Goal: Task Accomplishment & Management: Manage account settings

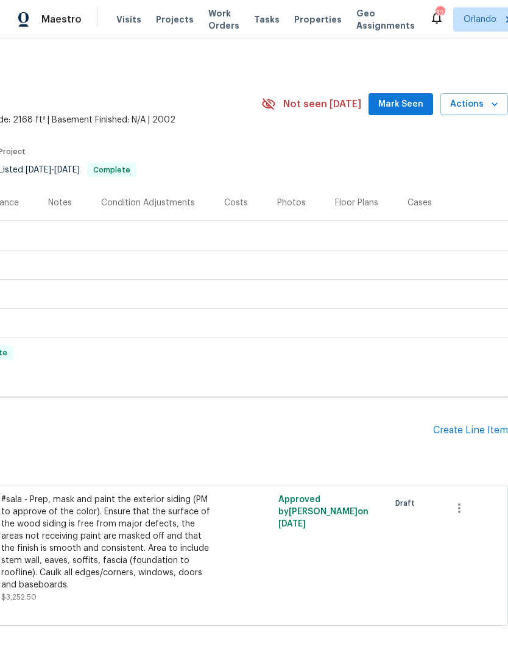
scroll to position [0, 180]
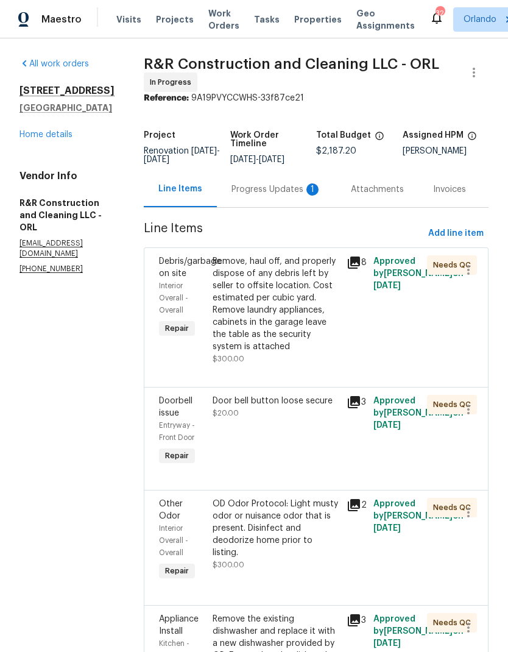
click at [306, 191] on div "Progress Updates 1" at bounding box center [277, 190] width 90 height 12
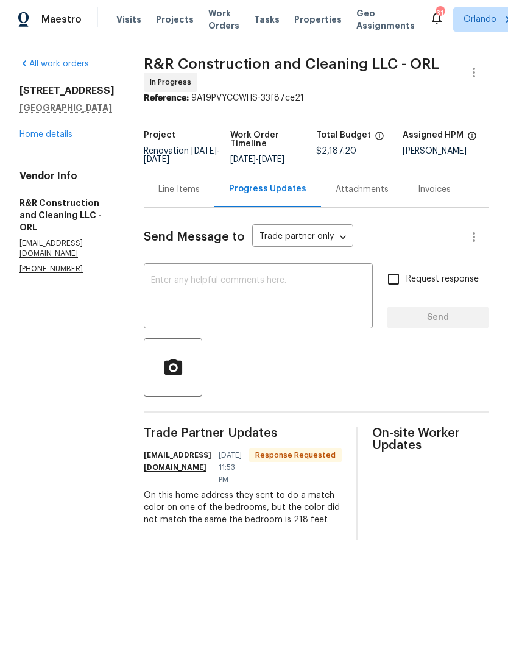
click at [65, 137] on link "Home details" at bounding box center [46, 134] width 53 height 9
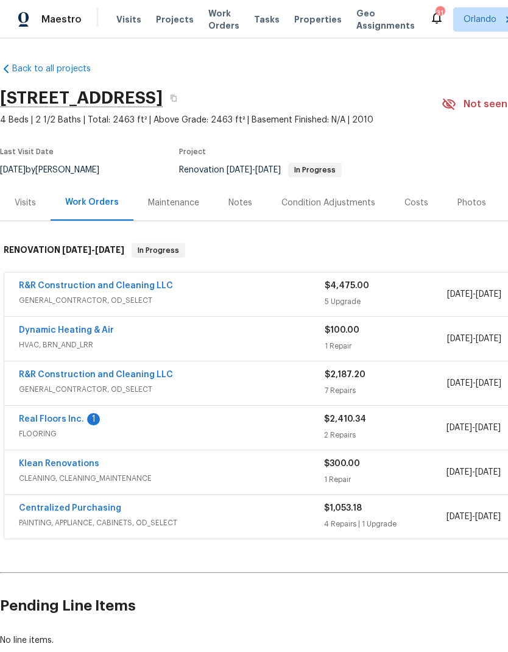
click at [134, 282] on link "R&R Construction and Cleaning LLC" at bounding box center [96, 286] width 154 height 9
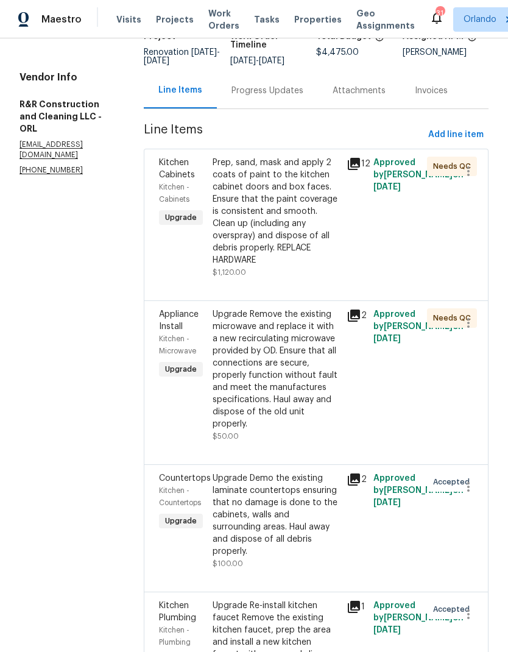
scroll to position [98, 0]
click at [303, 276] on div "Prep, sand, mask and apply 2 coats of paint to the kitchen cabinet doors and bo…" at bounding box center [276, 218] width 127 height 122
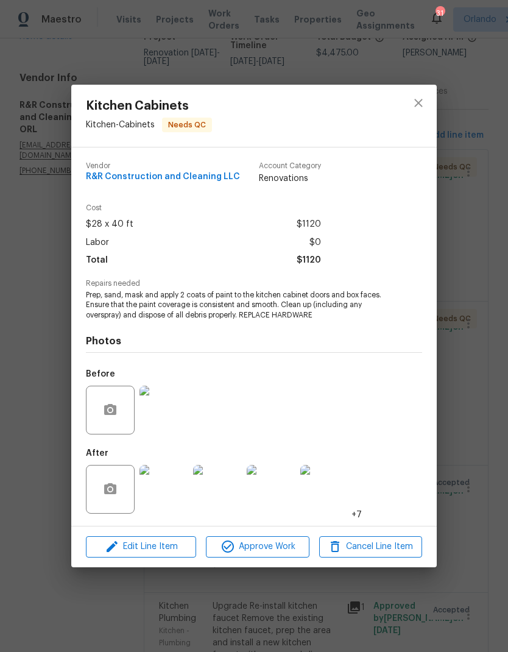
click at [176, 496] on img at bounding box center [164, 489] width 49 height 49
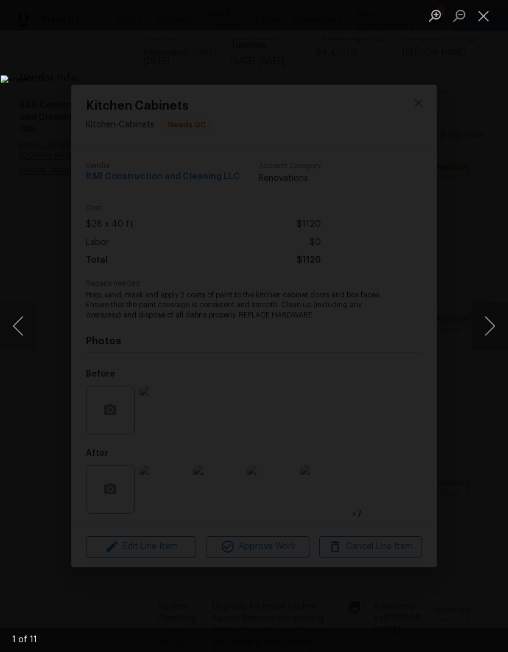
click at [491, 328] on button "Next image" at bounding box center [490, 326] width 37 height 49
click at [482, 331] on button "Next image" at bounding box center [490, 326] width 37 height 49
click at [491, 23] on button "Close lightbox" at bounding box center [484, 15] width 24 height 21
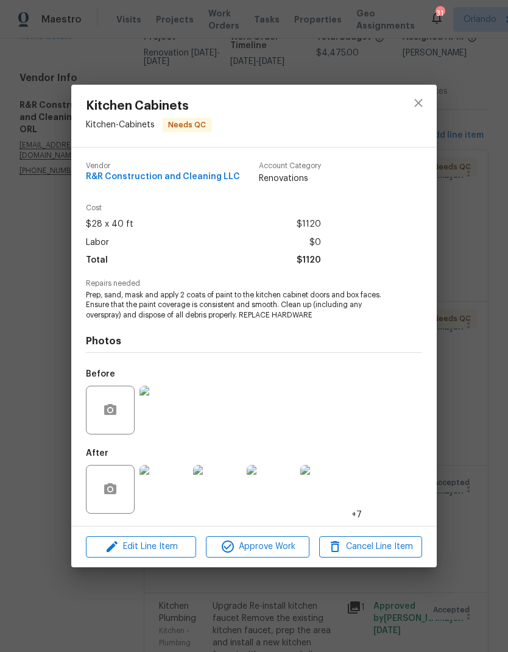
click at [152, 410] on img at bounding box center [164, 410] width 49 height 49
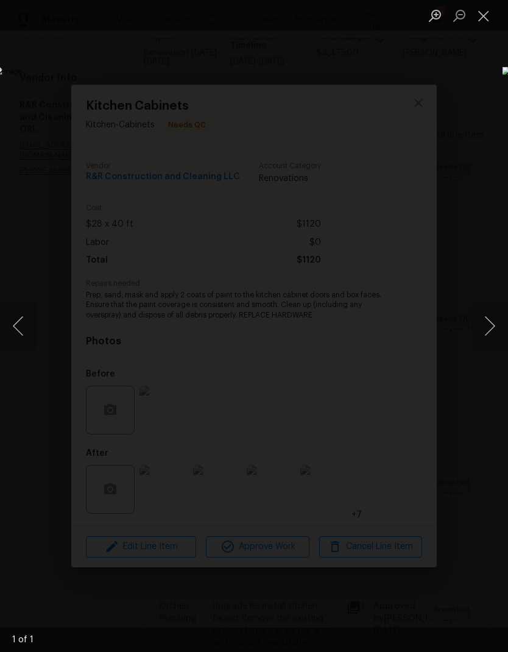
click at [491, 16] on button "Close lightbox" at bounding box center [484, 15] width 24 height 21
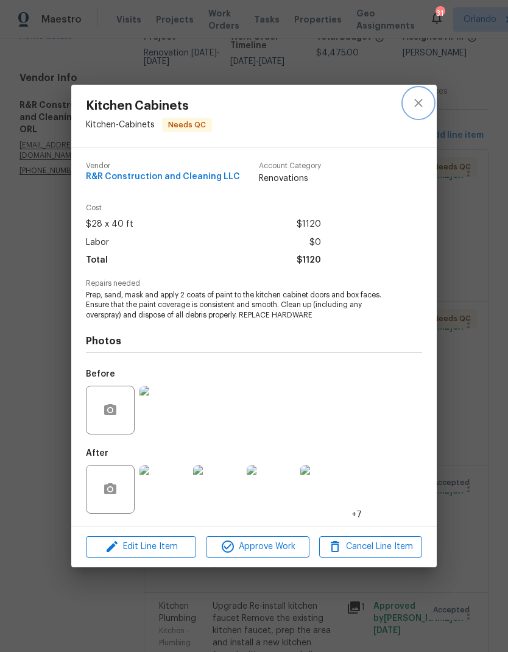
click at [411, 105] on button "close" at bounding box center [418, 102] width 29 height 29
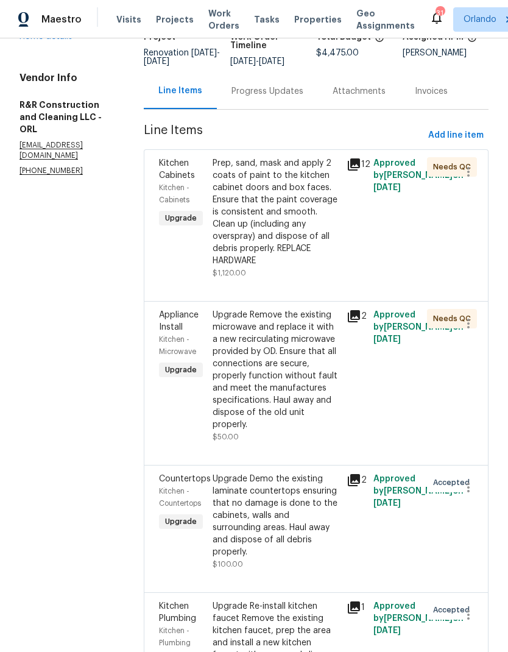
click at [324, 424] on div "Upgrade Remove the existing microwave and replace it with a new recirculating m…" at bounding box center [276, 370] width 127 height 122
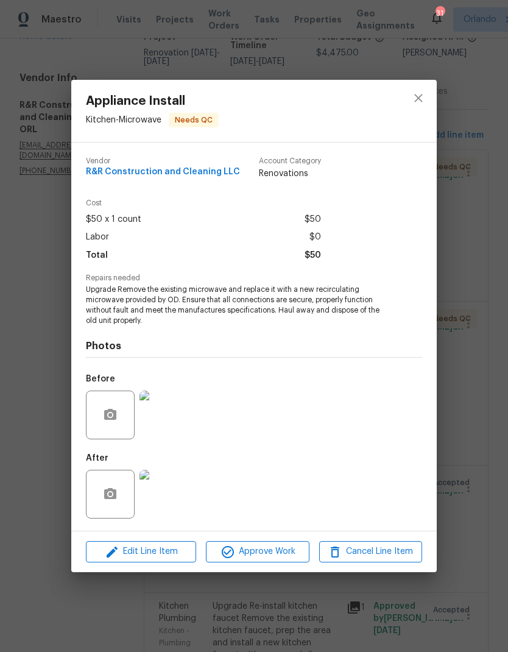
click at [182, 496] on img at bounding box center [164, 494] width 49 height 49
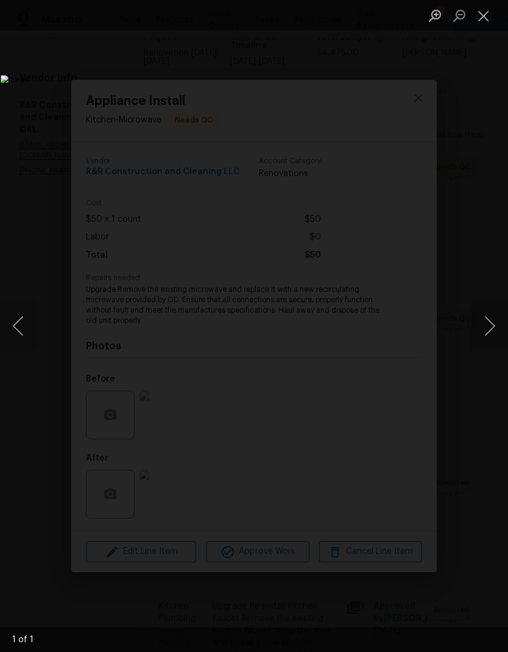
click at [485, 17] on button "Close lightbox" at bounding box center [484, 15] width 24 height 21
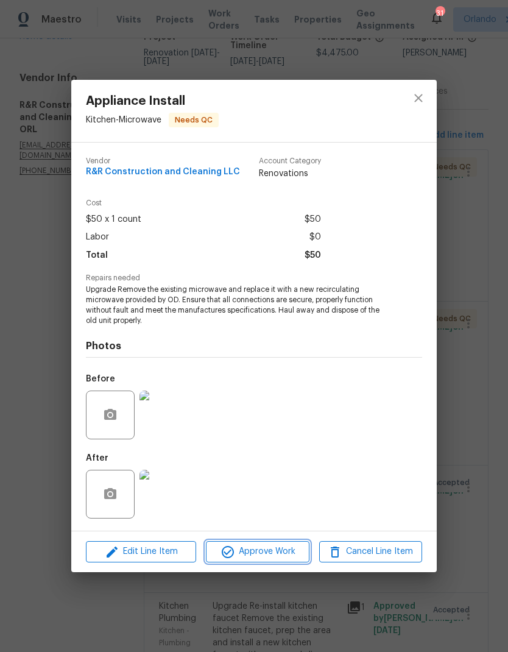
click at [279, 550] on span "Approve Work" at bounding box center [258, 551] width 96 height 15
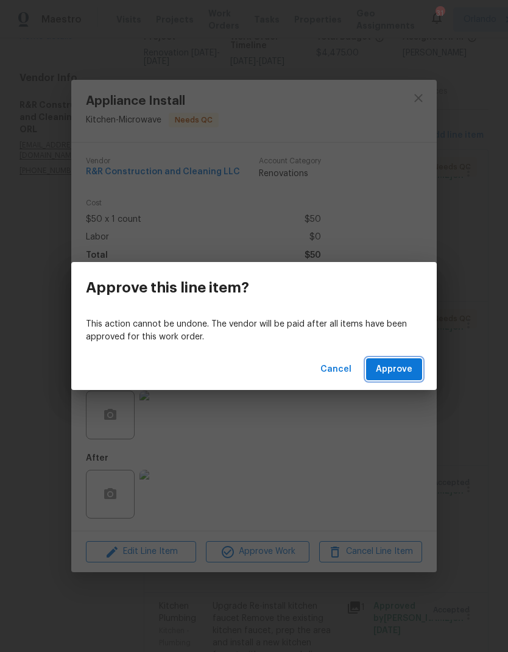
click at [414, 365] on button "Approve" at bounding box center [394, 369] width 56 height 23
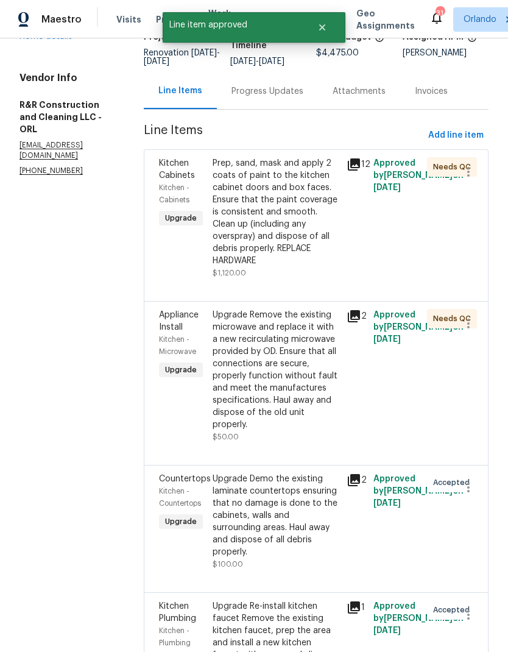
scroll to position [0, 0]
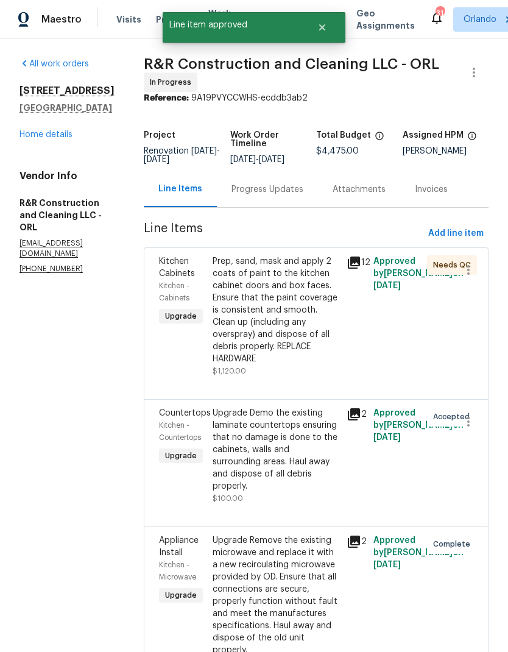
click at [55, 131] on link "Home details" at bounding box center [46, 134] width 53 height 9
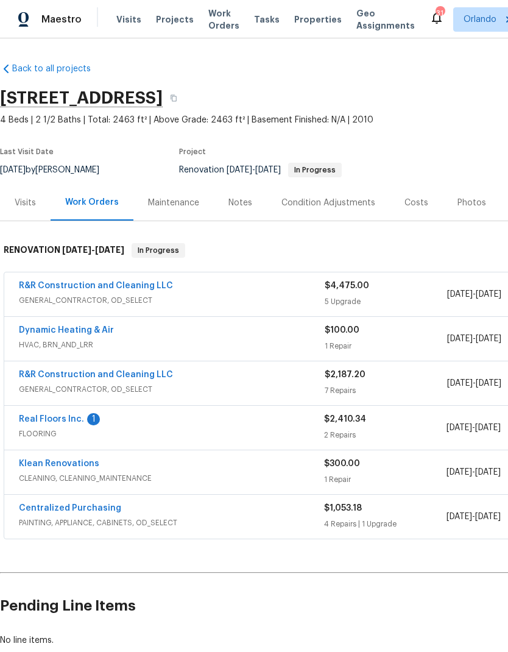
click at [71, 421] on link "Real Floors Inc." at bounding box center [51, 419] width 65 height 9
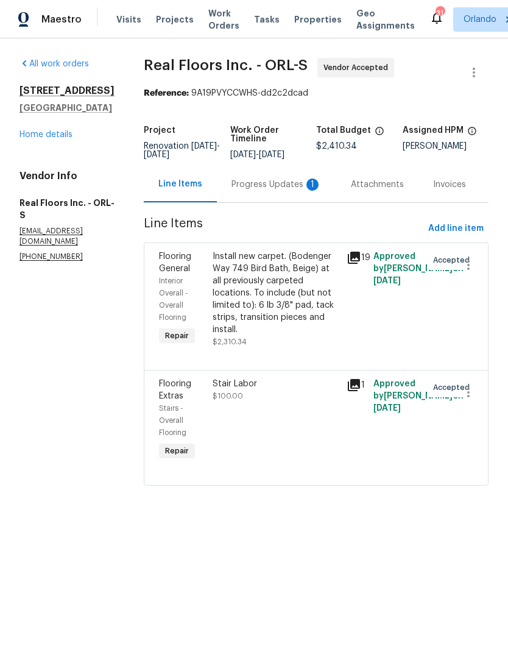
click at [288, 184] on div "Progress Updates 1" at bounding box center [277, 185] width 90 height 12
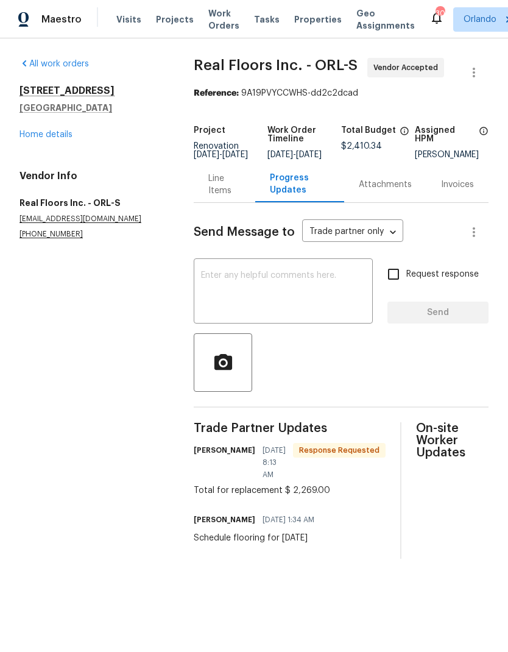
click at [227, 197] on div "Line Items" at bounding box center [225, 185] width 32 height 24
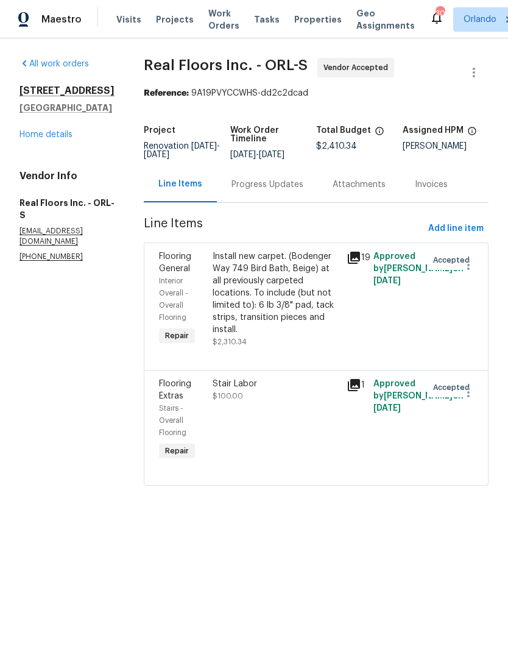
click at [262, 200] on div "Progress Updates" at bounding box center [267, 184] width 101 height 36
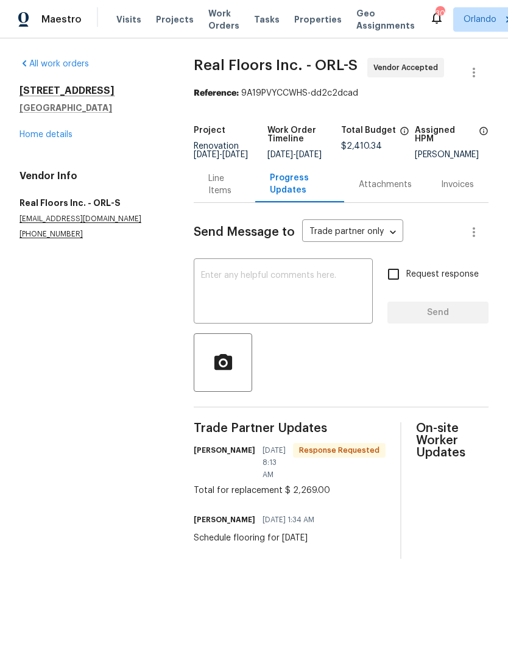
click at [199, 193] on div "Line Items" at bounding box center [225, 184] width 62 height 36
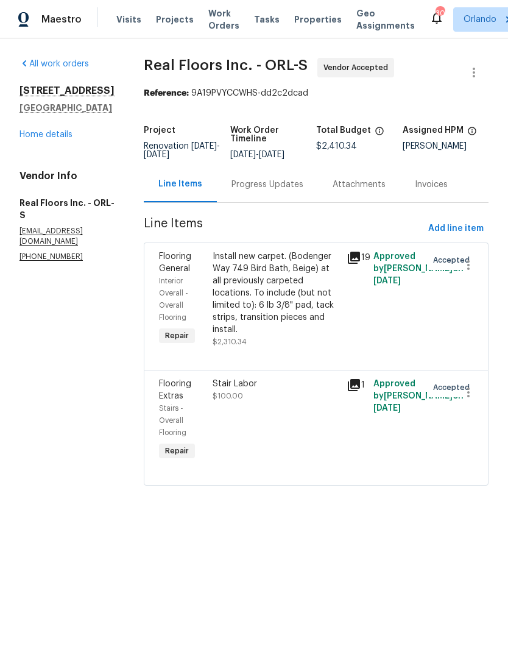
click at [261, 309] on div "Install new carpet. (Bodenger Way 749 Bird Bath, Beige) at all previously carpe…" at bounding box center [276, 293] width 127 height 85
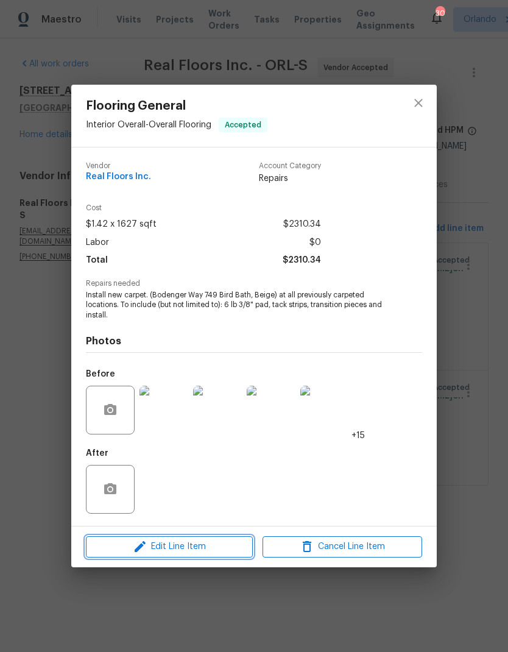
click at [201, 557] on button "Edit Line Item" at bounding box center [169, 547] width 167 height 21
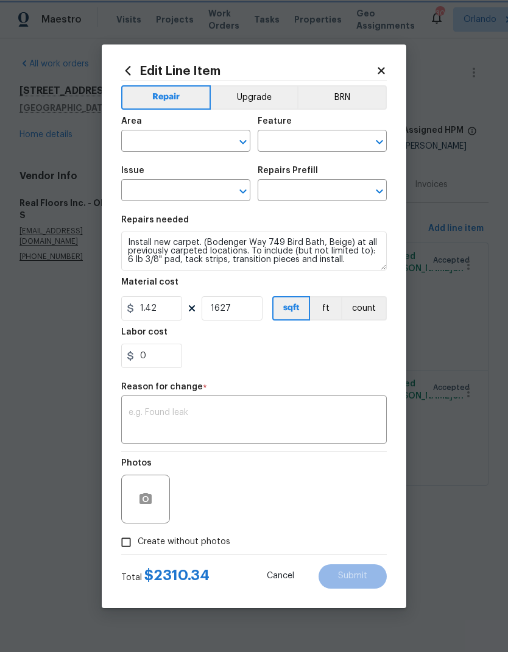
type input "Interior Overall"
type input "Overall Flooring"
type input "Flooring General"
type input "Carpet LVL 1 - Bodenger Way (Beige) $1.32"
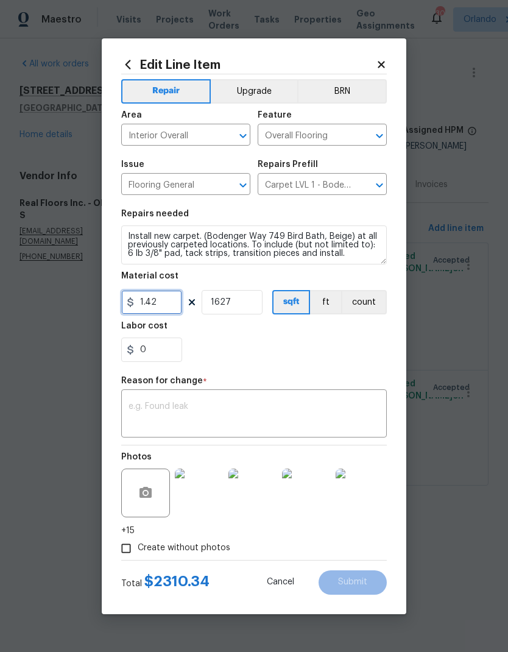
click at [168, 307] on input "1.42" at bounding box center [151, 302] width 61 height 24
type input "2169"
click at [250, 301] on input "1627" at bounding box center [232, 302] width 61 height 24
type input "1"
click at [362, 379] on div "Reason for change *" at bounding box center [254, 385] width 266 height 16
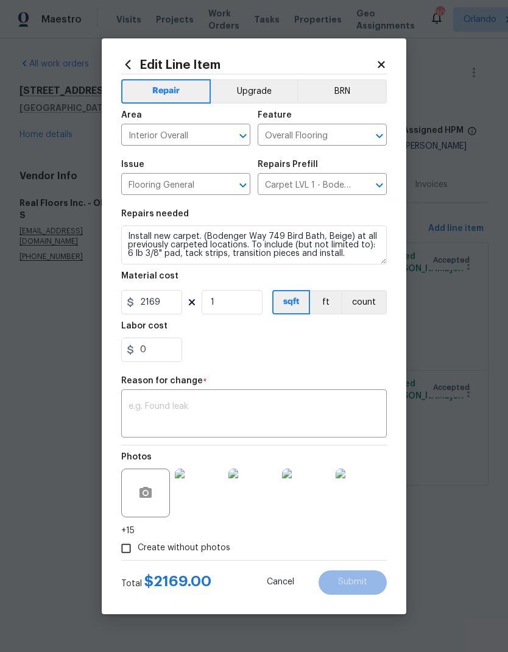
click at [321, 418] on textarea at bounding box center [254, 415] width 251 height 26
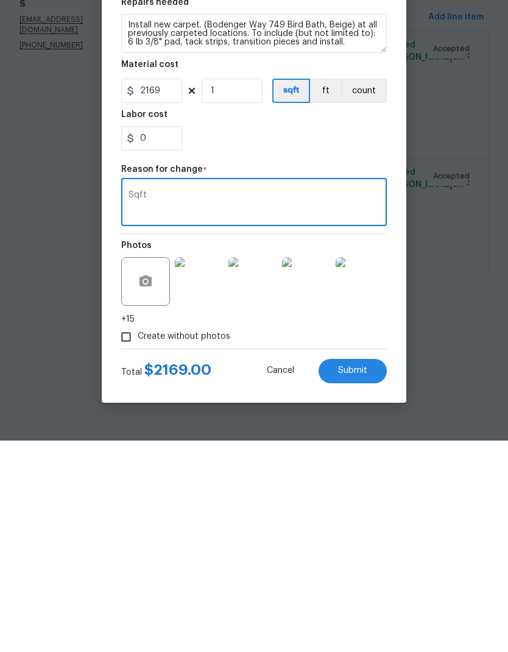
type textarea "Sqft"
click at [372, 571] on button "Submit" at bounding box center [353, 583] width 68 height 24
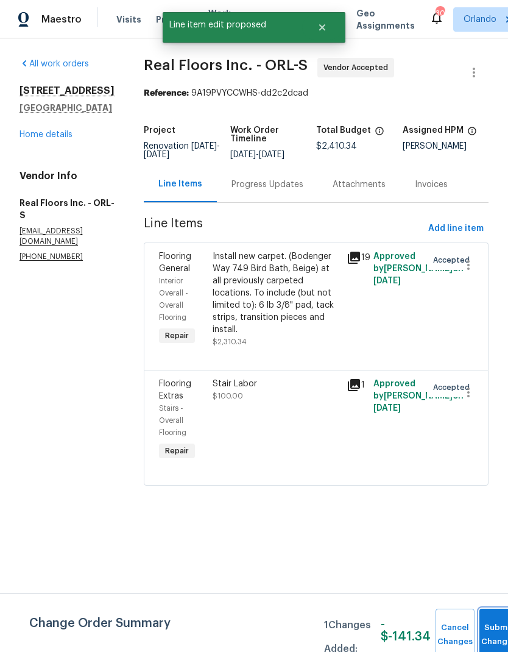
click at [493, 624] on button "Submit Changes" at bounding box center [499, 635] width 39 height 52
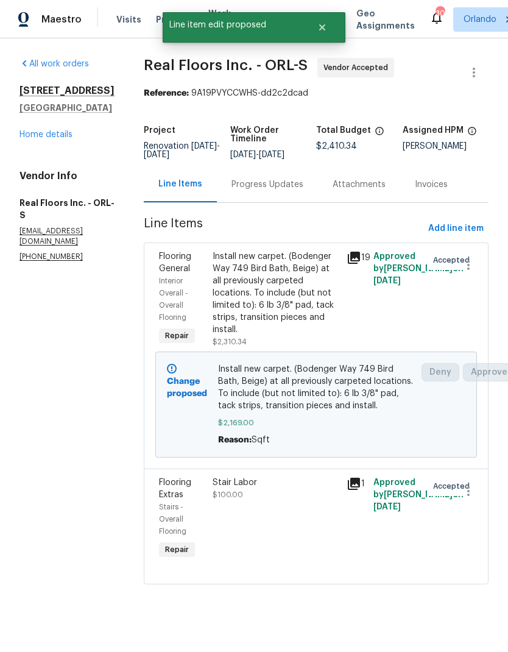
click at [50, 139] on link "Home details" at bounding box center [46, 134] width 53 height 9
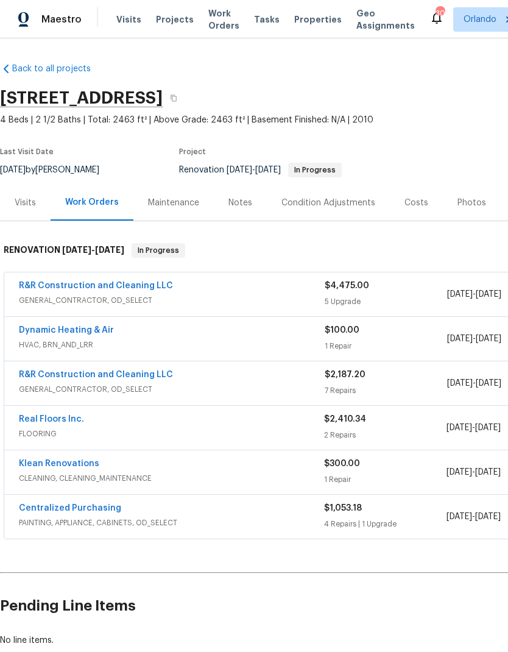
click at [48, 371] on link "R&R Construction and Cleaning LLC" at bounding box center [96, 375] width 154 height 9
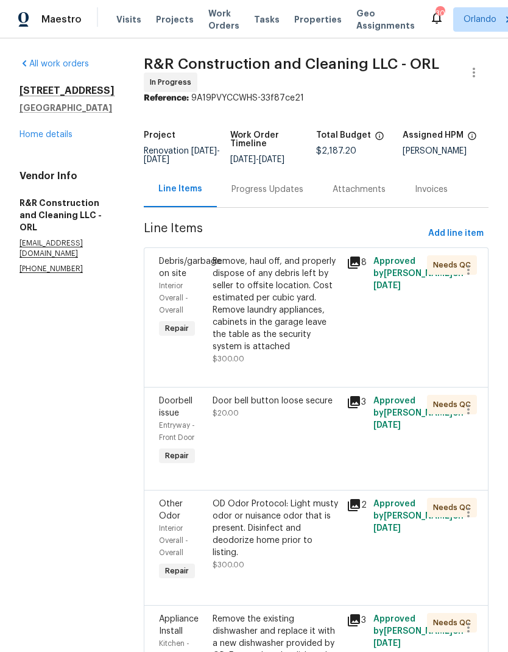
click at [313, 206] on div "Progress Updates" at bounding box center [267, 189] width 101 height 36
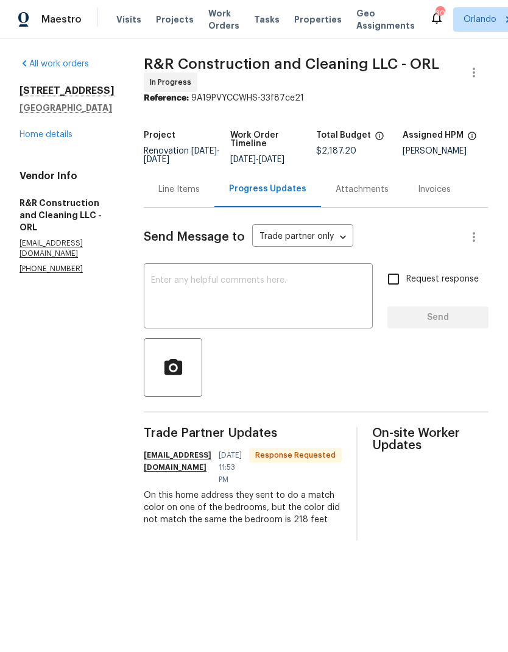
click at [201, 205] on div "Line Items" at bounding box center [179, 189] width 71 height 36
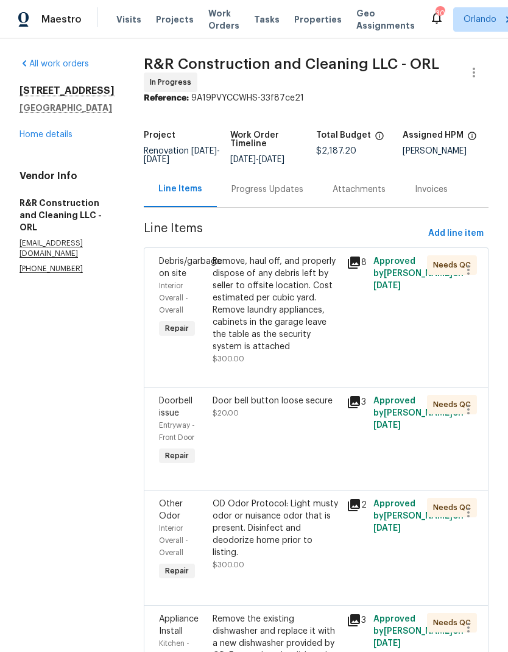
click at [292, 207] on div "Progress Updates" at bounding box center [267, 189] width 101 height 36
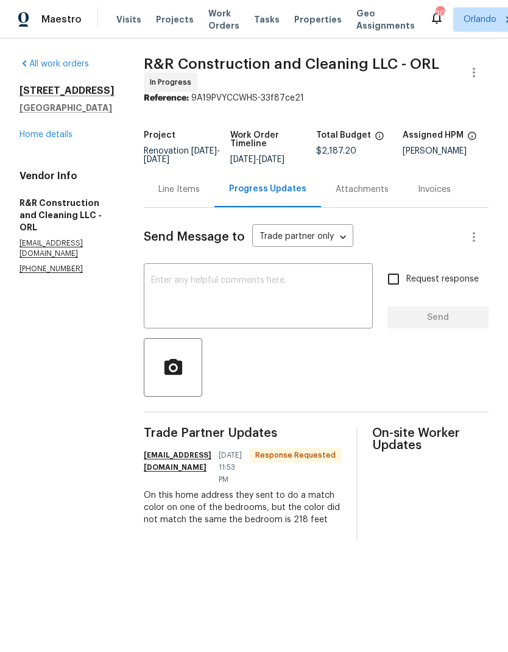
click at [176, 491] on div "On this home address they sent to do a match color on one of the bedrooms, but …" at bounding box center [243, 508] width 198 height 37
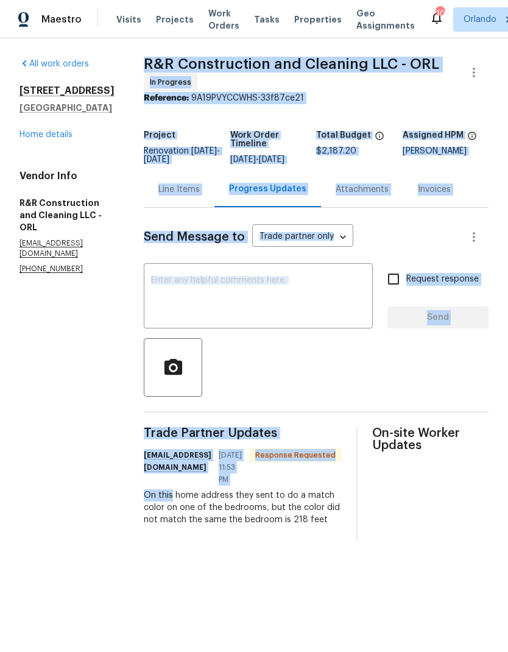
click at [223, 507] on div "On this home address they sent to do a match color on one of the bedrooms, but …" at bounding box center [243, 508] width 198 height 37
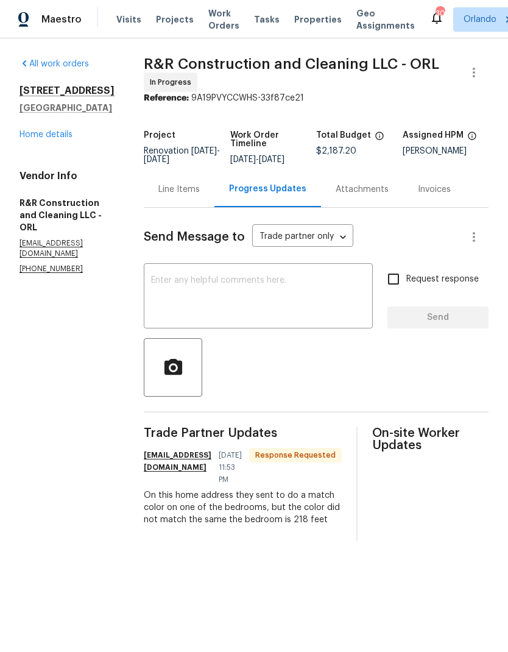
click at [223, 507] on div "On this home address they sent to do a match color on one of the bedrooms, but …" at bounding box center [243, 508] width 198 height 37
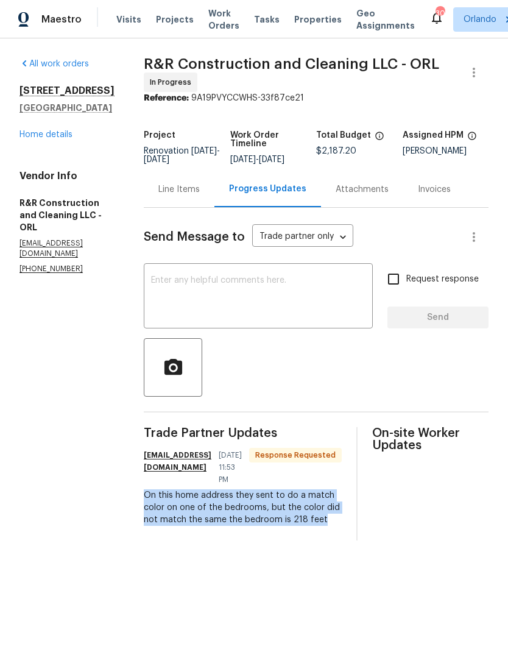
copy div "On this home address they sent to do a match color on one of the bedrooms, but …"
click at [200, 196] on div "Line Items" at bounding box center [179, 190] width 41 height 12
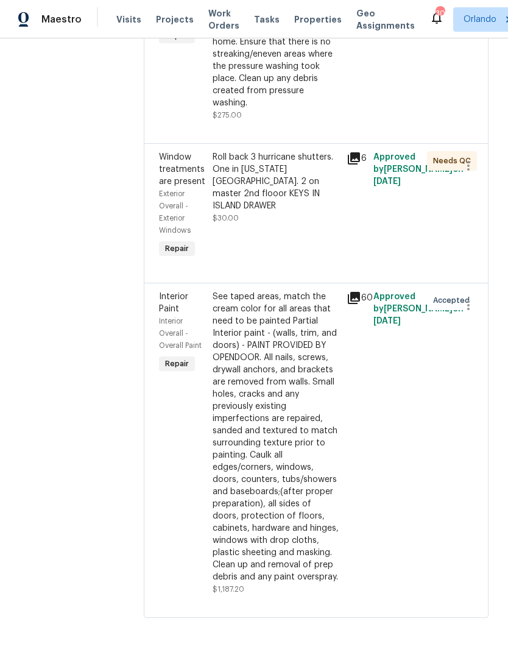
scroll to position [855, 0]
click at [302, 449] on div "See taped areas, match the cream color for all areas that need to be painted Pa…" at bounding box center [276, 437] width 127 height 293
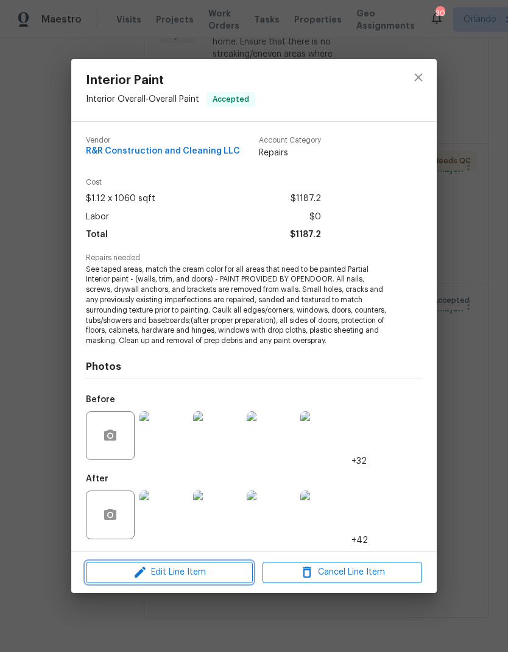
click at [143, 574] on icon "button" at bounding box center [140, 572] width 15 height 15
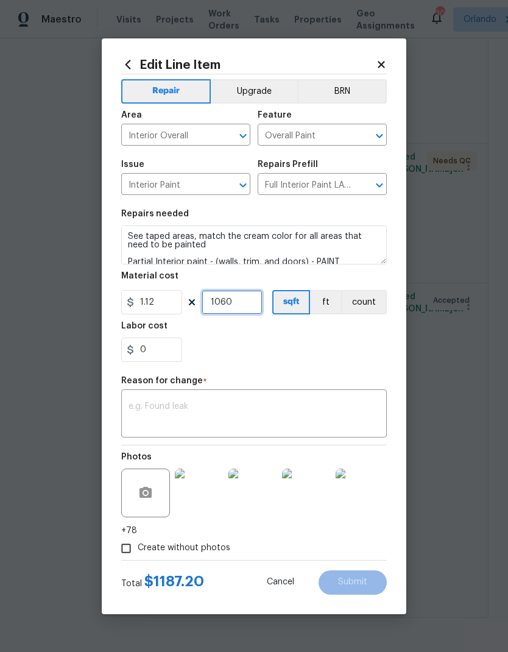
click at [248, 310] on input "1060" at bounding box center [232, 302] width 61 height 24
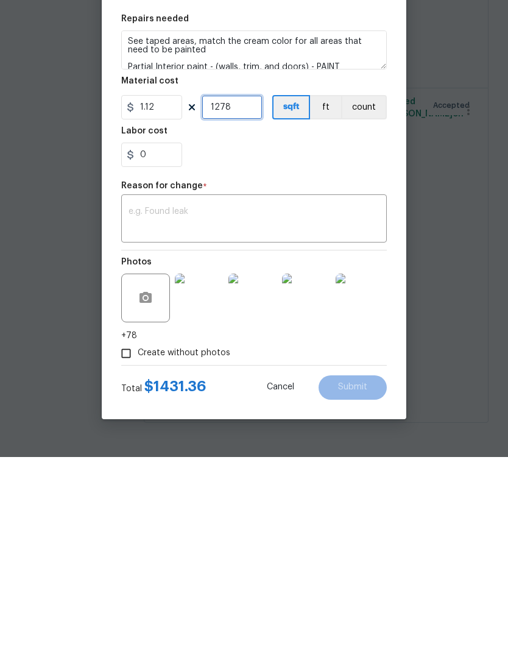
type input "1278"
click at [351, 402] on textarea at bounding box center [254, 415] width 251 height 26
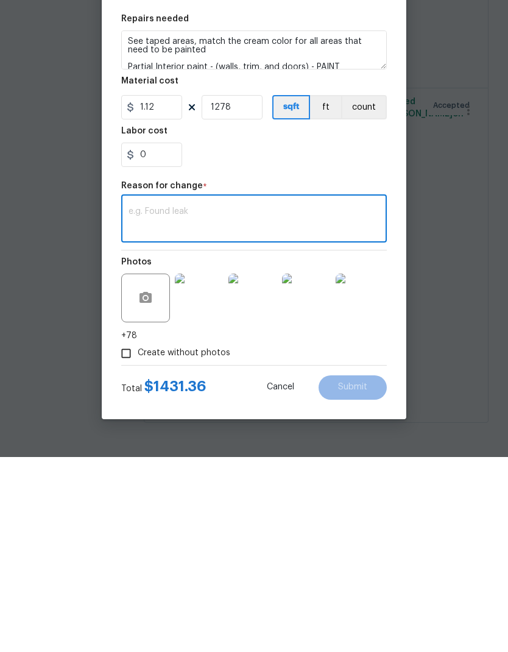
click at [239, 402] on textarea at bounding box center [254, 415] width 251 height 26
click at [194, 402] on textarea at bounding box center [254, 415] width 251 height 26
click at [183, 402] on textarea at bounding box center [254, 415] width 251 height 26
paste textarea "On this home address they sent to do a match color on one of the bedrooms, but …"
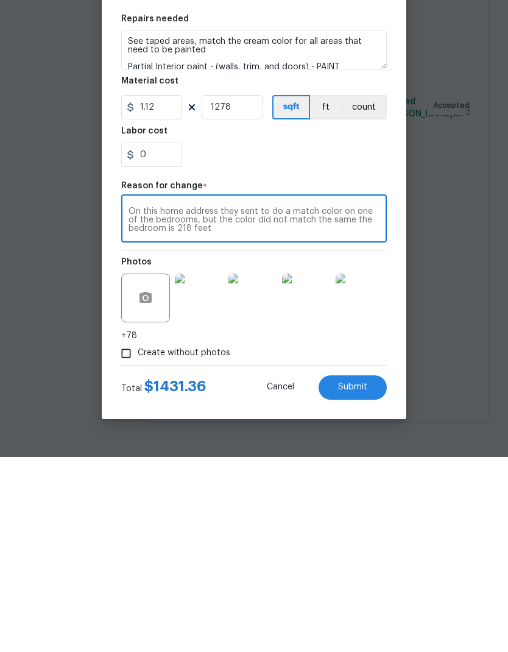
scroll to position [49, 0]
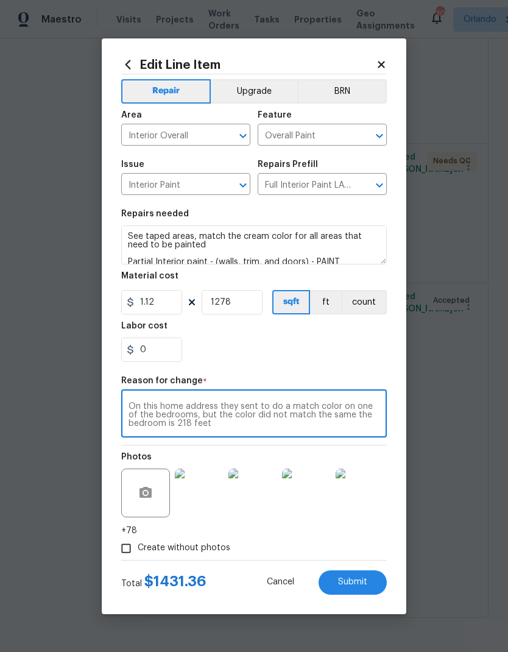
type textarea "On this home address they sent to do a match color on one of the bedrooms, but …"
click at [358, 580] on span "Submit" at bounding box center [352, 582] width 29 height 9
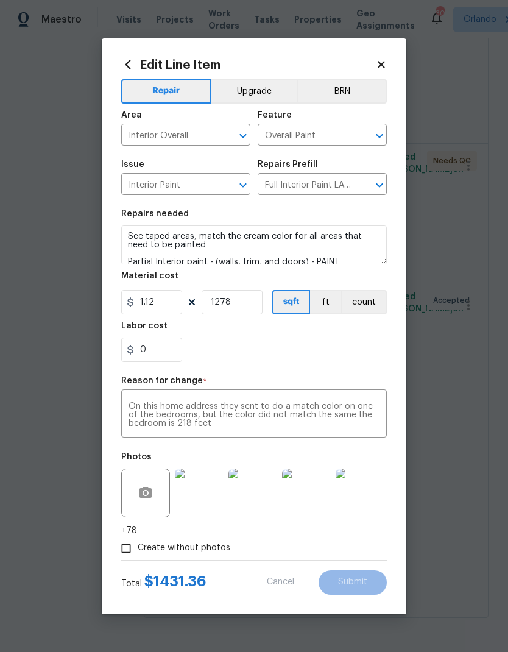
type input "1060"
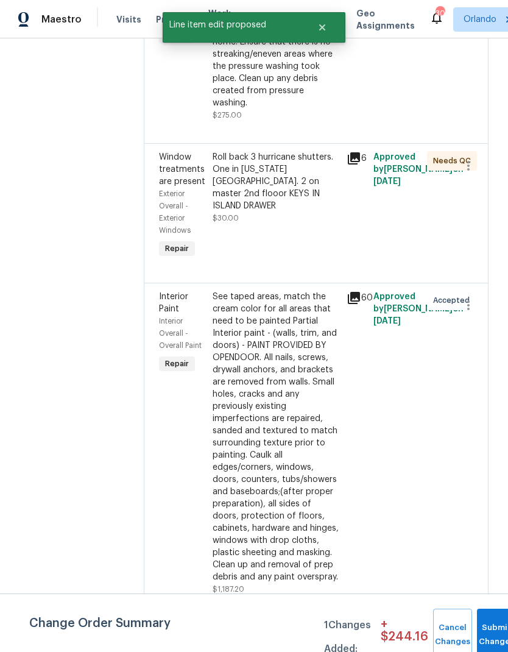
scroll to position [0, 0]
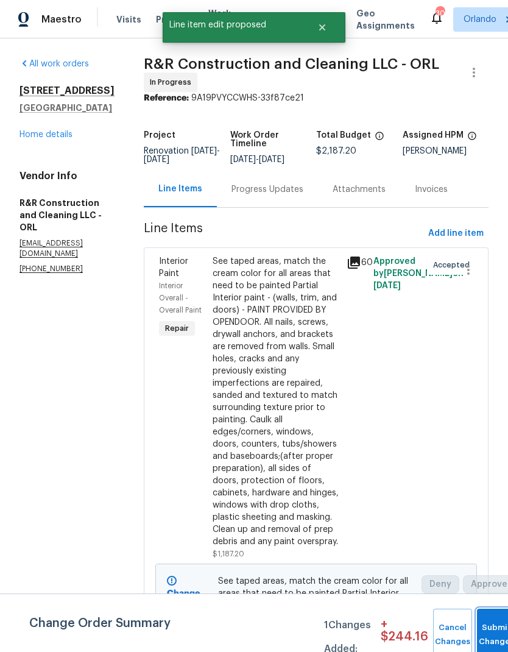
click at [486, 624] on button "Submit Changes" at bounding box center [496, 635] width 39 height 52
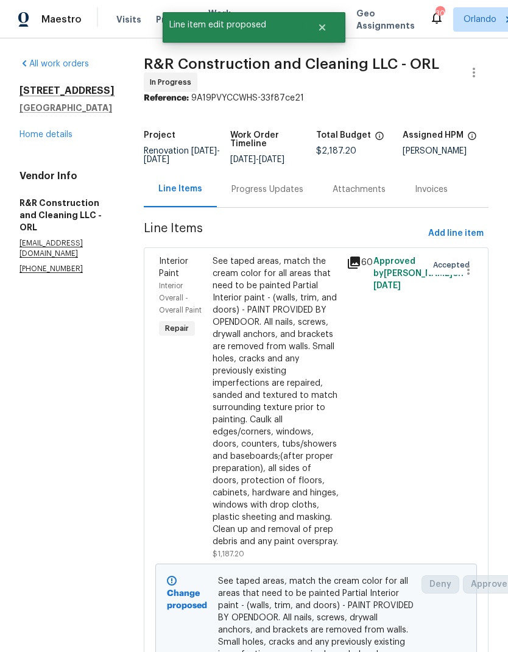
click at [60, 138] on link "Home details" at bounding box center [46, 134] width 53 height 9
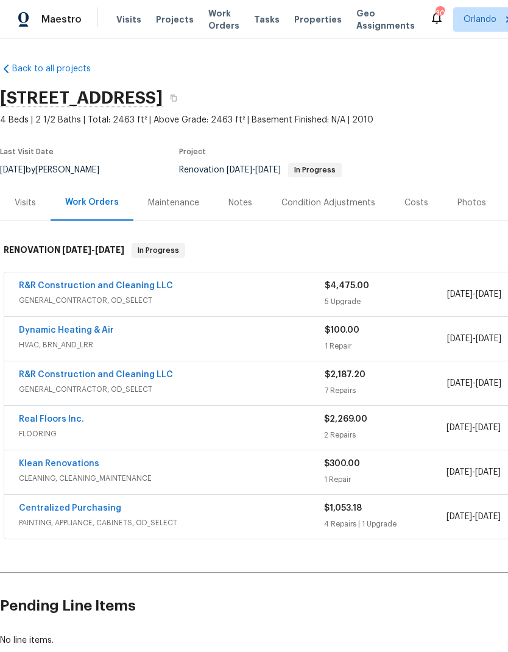
click at [70, 416] on link "Real Floors Inc." at bounding box center [51, 419] width 65 height 9
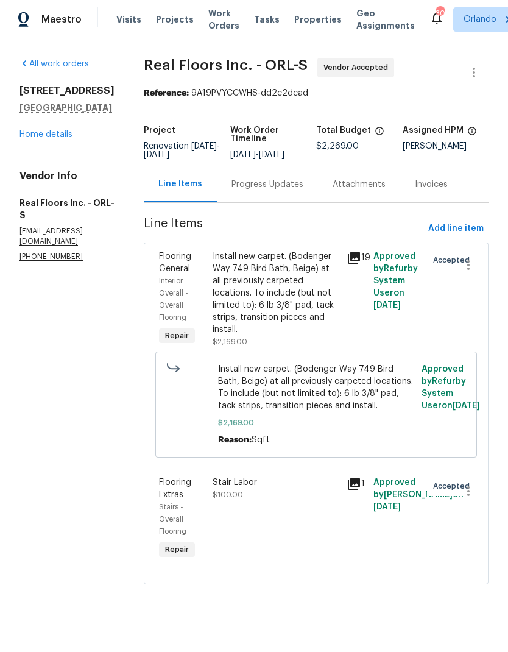
click at [271, 197] on div "Progress Updates" at bounding box center [267, 184] width 101 height 36
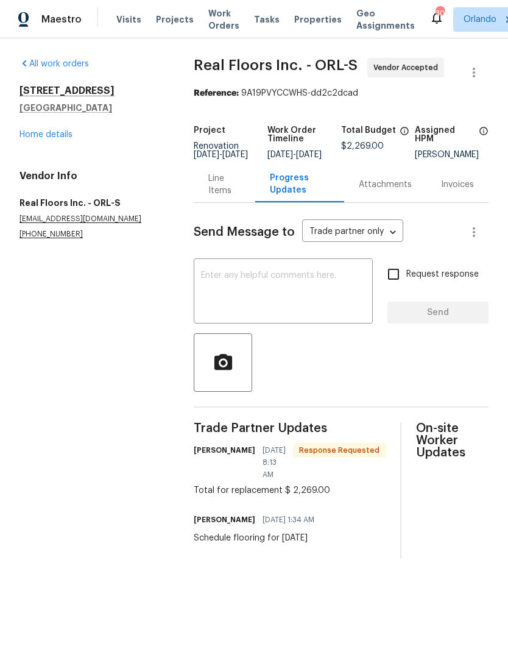
click at [58, 147] on div "All work orders 5361 Silver Thistle Ln Saint Cloud, FL 34772 Home details Vendo…" at bounding box center [92, 149] width 145 height 182
click at [55, 132] on link "Home details" at bounding box center [46, 134] width 53 height 9
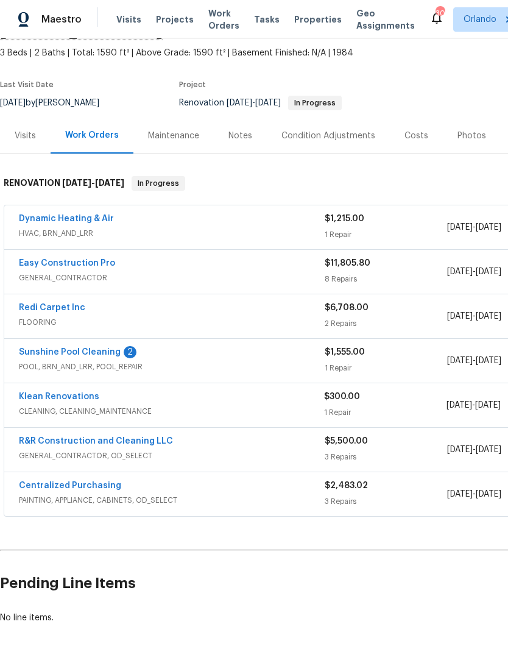
scroll to position [67, 0]
click at [114, 348] on link "Sunshine Pool Cleaning" at bounding box center [70, 352] width 102 height 9
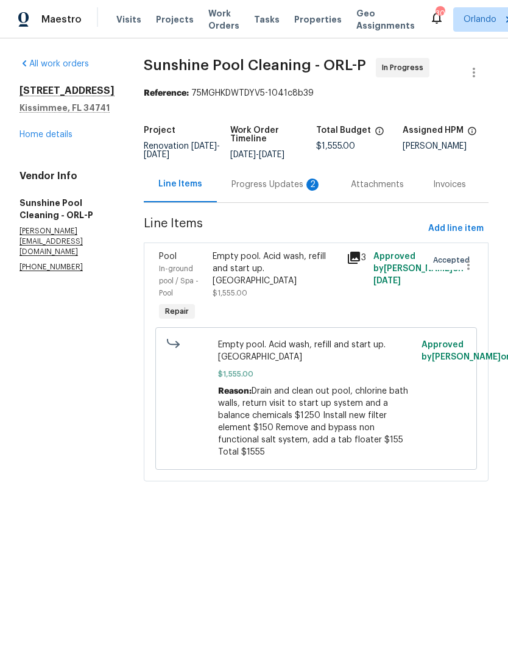
click at [302, 191] on div "Progress Updates 2" at bounding box center [277, 185] width 90 height 12
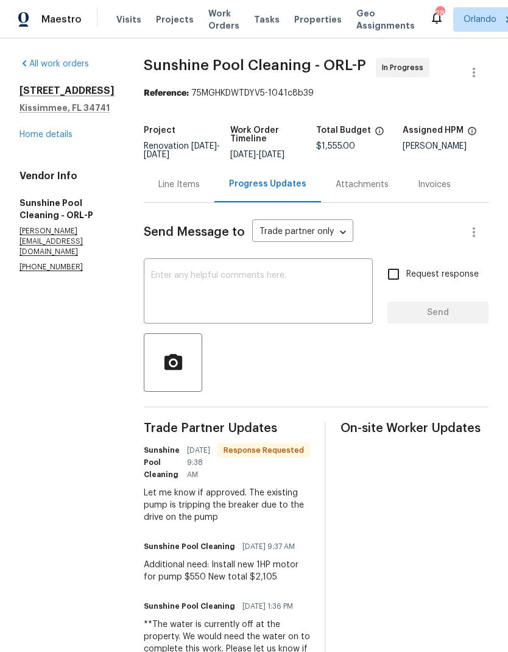
click at [206, 202] on div "Line Items" at bounding box center [179, 184] width 71 height 36
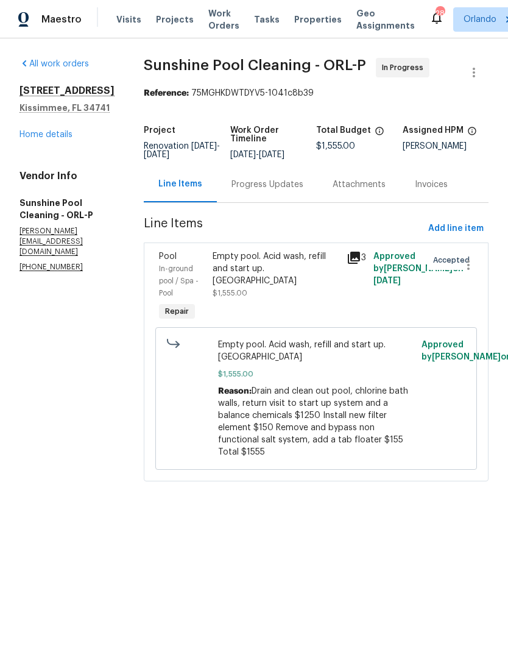
click at [303, 422] on span "Drain and clean out pool, chlorine bath walls, return visit to start up system …" at bounding box center [313, 422] width 190 height 70
click at [283, 286] on div "Empty pool. Acid wash, refill and start up. green pool $1,555.00" at bounding box center [276, 275] width 127 height 49
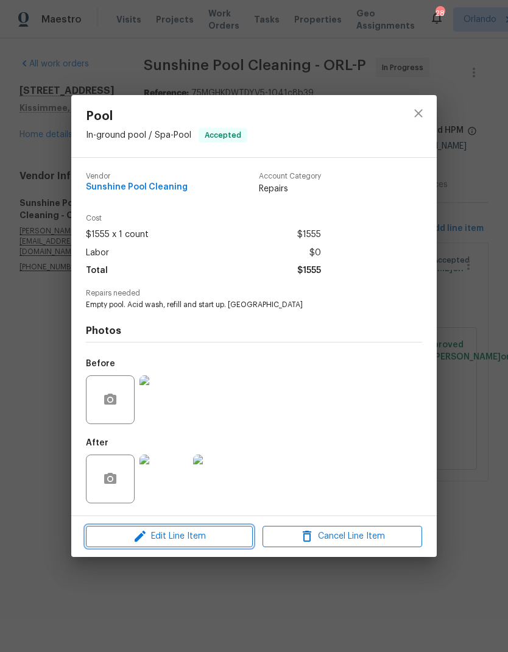
click at [219, 543] on span "Edit Line Item" at bounding box center [170, 536] width 160 height 15
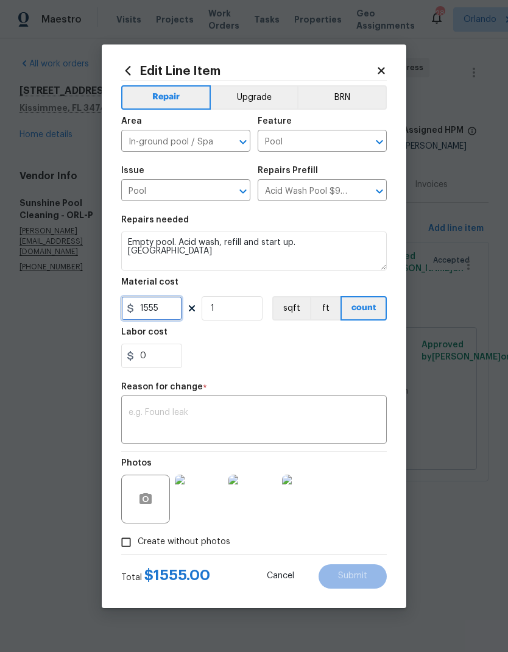
click at [171, 318] on input "1555" at bounding box center [151, 308] width 61 height 24
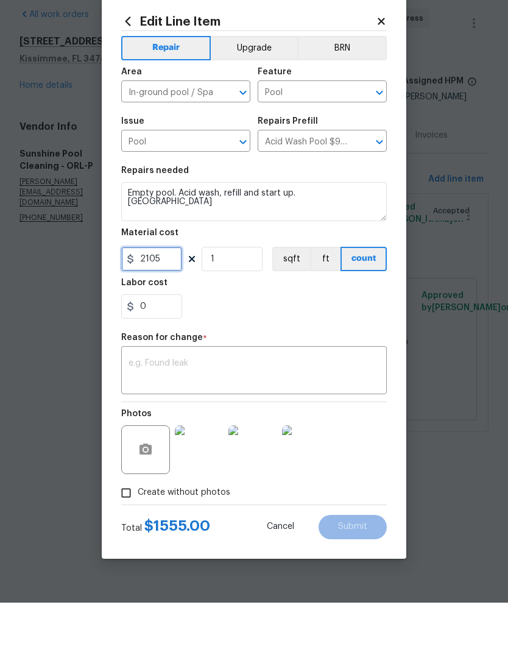
type input "2105"
click at [281, 408] on textarea at bounding box center [254, 421] width 251 height 26
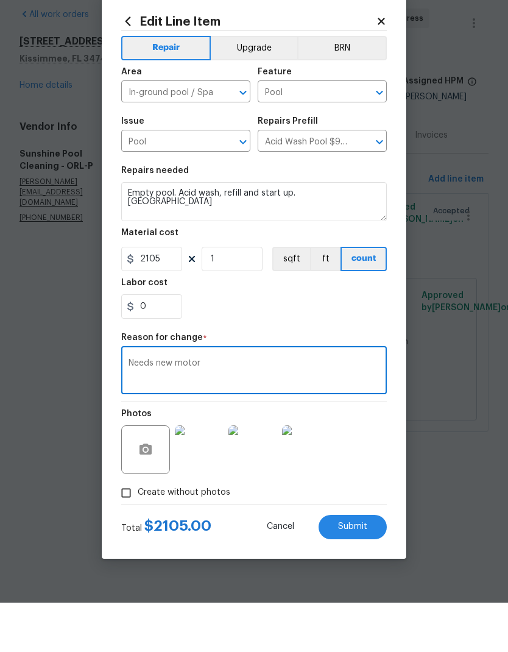
type textarea "Needs new motor"
click at [353, 326] on section "Repairs needed Empty pool. Acid wash, refill and start up. green pool Material …" at bounding box center [254, 292] width 266 height 167
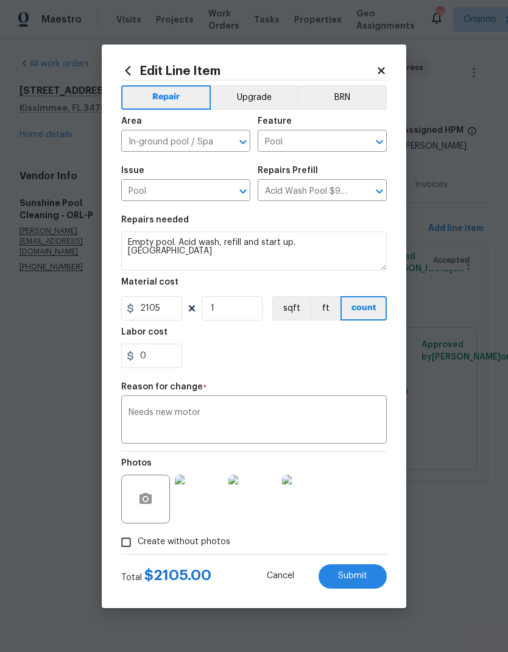
click at [376, 583] on button "Submit" at bounding box center [353, 577] width 68 height 24
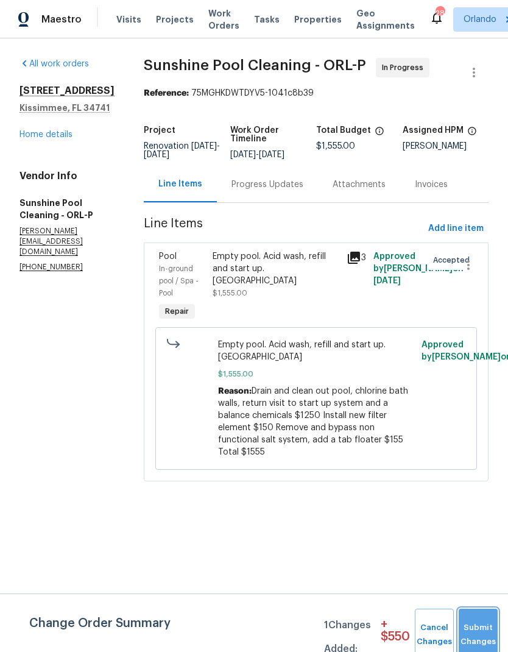
click at [482, 622] on button "Submit Changes" at bounding box center [478, 635] width 39 height 52
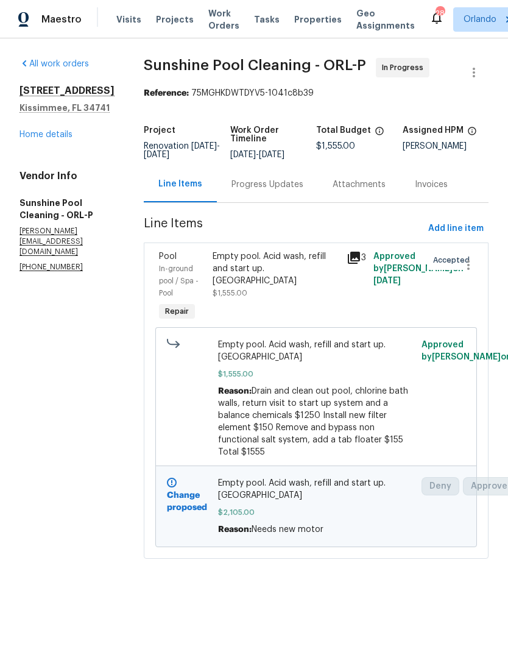
click at [41, 130] on link "Home details" at bounding box center [46, 134] width 53 height 9
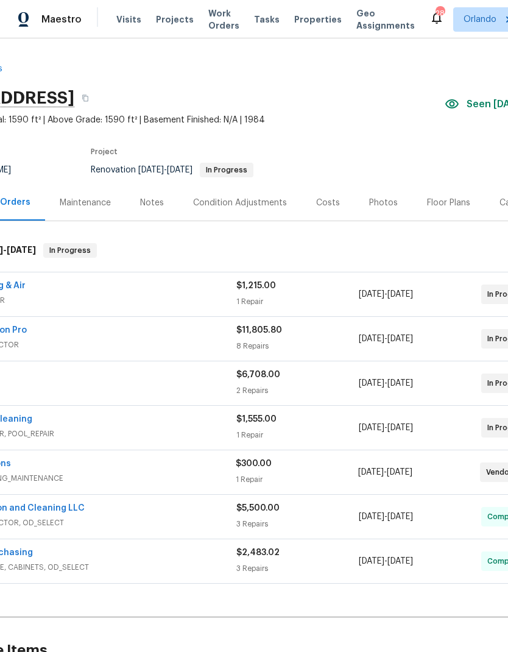
scroll to position [0, 89]
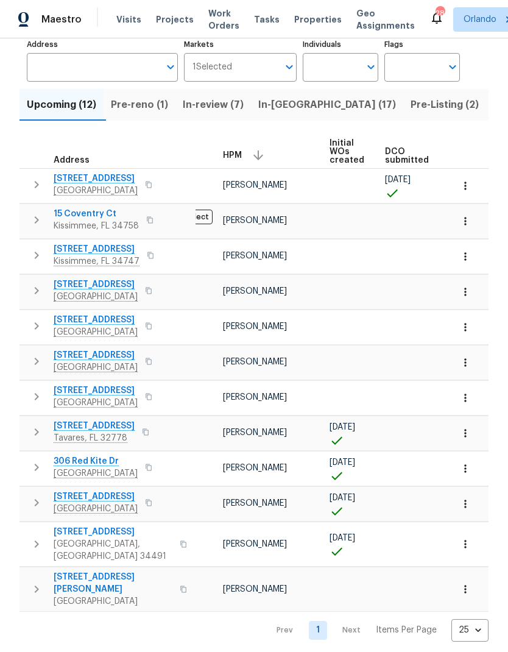
scroll to position [25, 0]
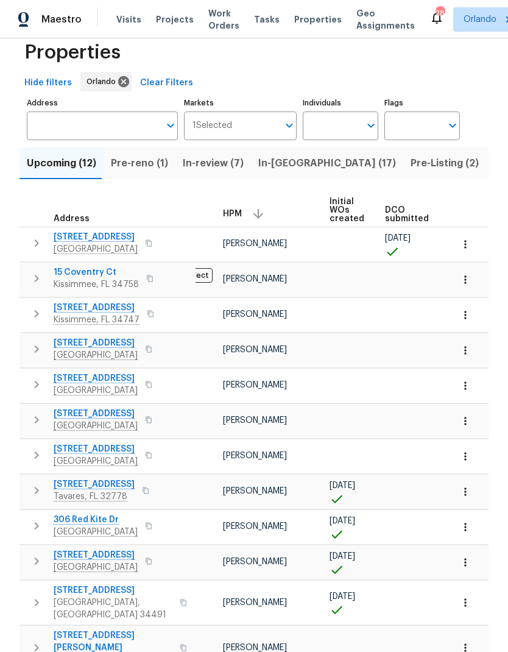
click at [465, 346] on icon "button" at bounding box center [466, 350] width 12 height 12
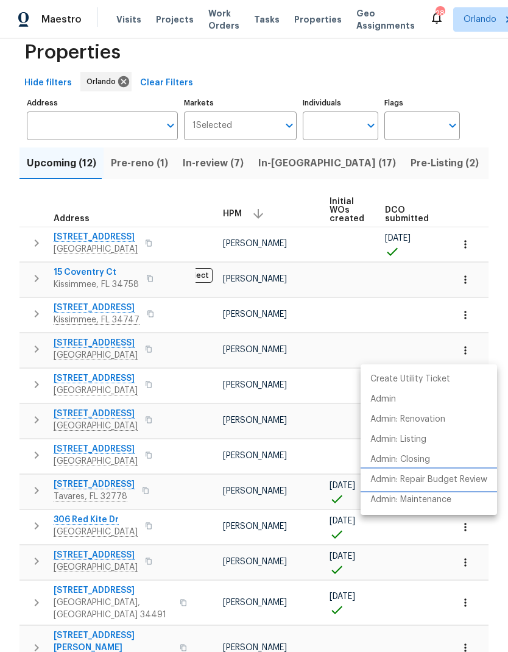
click at [467, 474] on p "Admin: Repair Budget Review" at bounding box center [429, 480] width 117 height 13
click at [469, 315] on div at bounding box center [254, 326] width 508 height 652
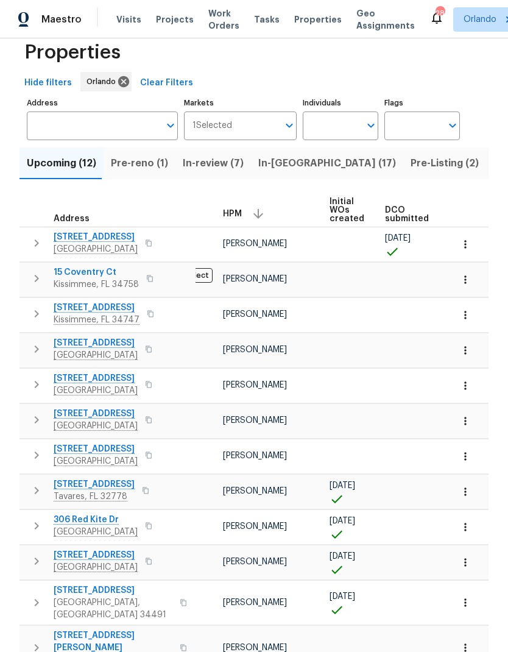
click at [470, 315] on icon "button" at bounding box center [466, 315] width 12 height 12
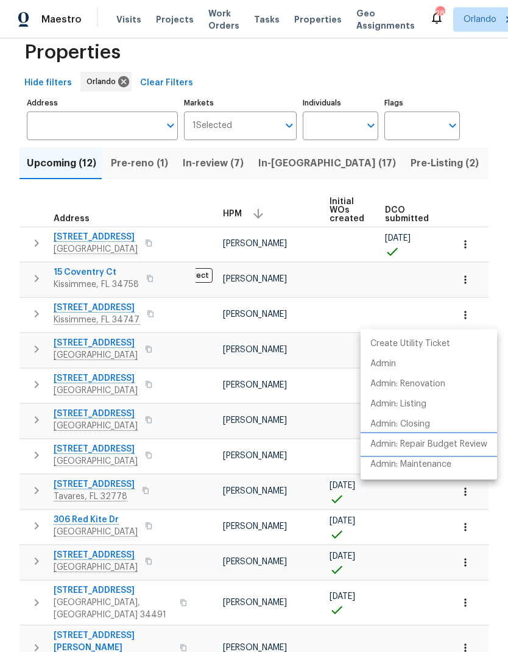
click at [466, 443] on p "Admin: Repair Budget Review" at bounding box center [429, 444] width 117 height 13
click at [467, 279] on div at bounding box center [254, 326] width 508 height 652
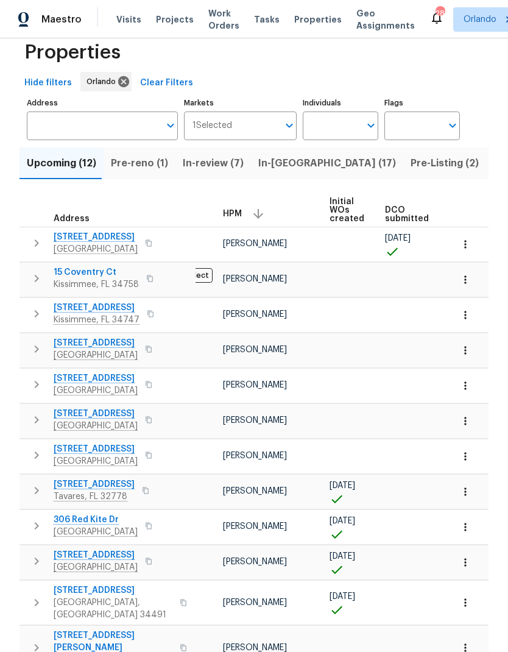
click at [470, 282] on icon "button" at bounding box center [466, 280] width 12 height 12
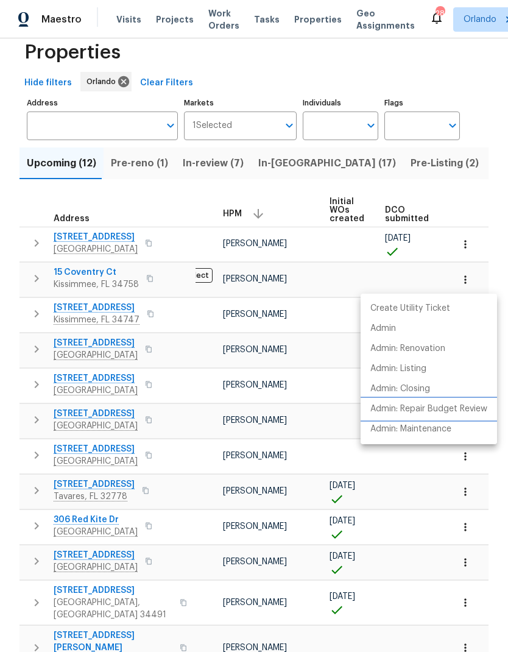
click at [460, 406] on p "Admin: Repair Budget Review" at bounding box center [429, 409] width 117 height 13
